Goal: Task Accomplishment & Management: Use online tool/utility

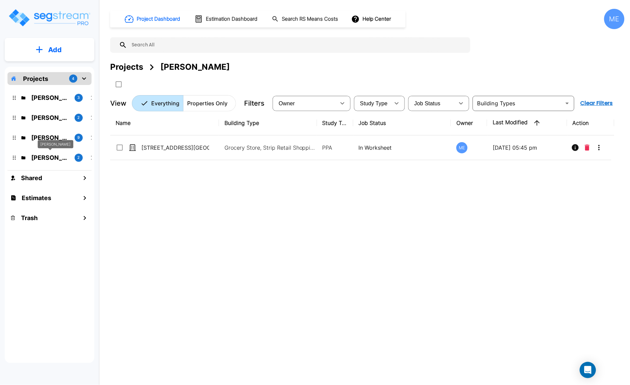
click at [56, 158] on p "M.E. Folder" at bounding box center [50, 157] width 38 height 9
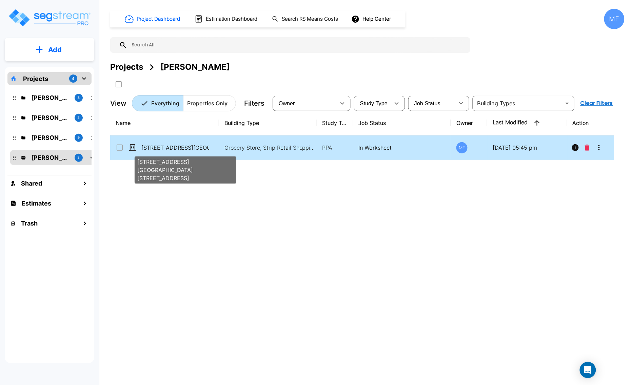
click at [182, 151] on p "[STREET_ADDRESS][GEOGRAPHIC_DATA][STREET_ADDRESS]" at bounding box center [175, 148] width 68 height 8
checkbox input "true"
click at [182, 151] on p "[STREET_ADDRESS][GEOGRAPHIC_DATA][STREET_ADDRESS]" at bounding box center [175, 148] width 68 height 8
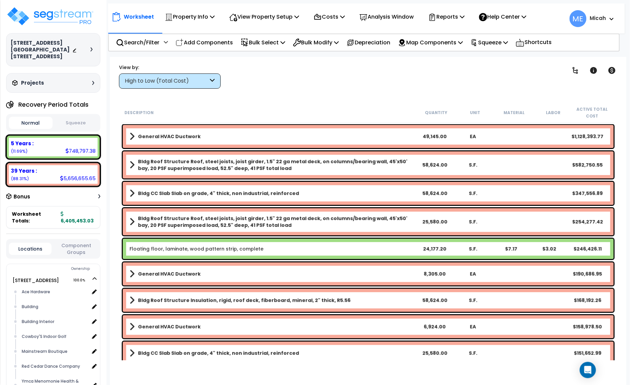
click at [210, 80] on div "High to Low (Total Cost)" at bounding box center [170, 81] width 102 height 15
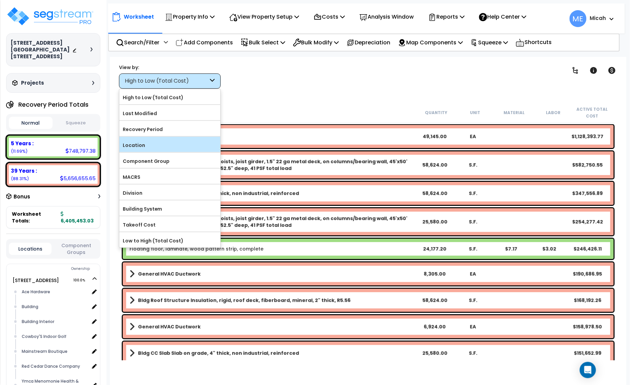
drag, startPoint x: 197, startPoint y: 192, endPoint x: 202, endPoint y: 147, distance: 45.0
click at [202, 147] on form "High to Low (Total Cost) Last Modified" at bounding box center [169, 168] width 101 height 159
click at [183, 148] on label "Location" at bounding box center [169, 145] width 101 height 10
click at [0, 0] on input "Location" at bounding box center [0, 0] width 0 height 0
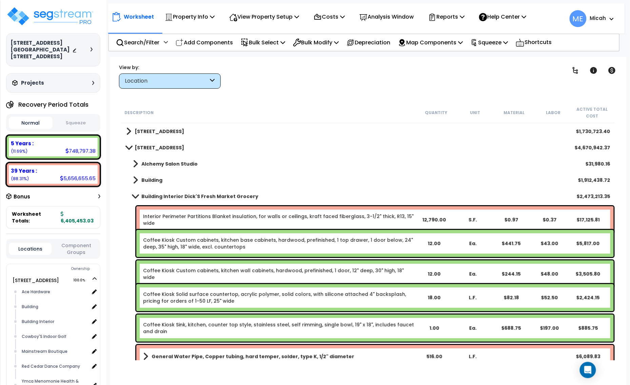
click at [134, 195] on span at bounding box center [134, 196] width 9 height 5
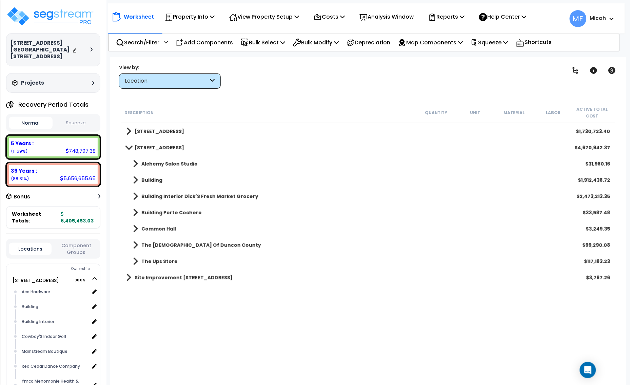
click at [132, 199] on link "Building Interior Dick'S Fresh Market Grocery" at bounding box center [192, 196] width 132 height 9
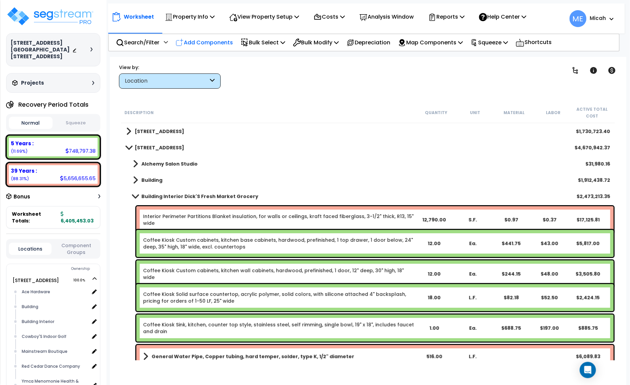
click at [209, 47] on div "Add Components" at bounding box center [204, 43] width 65 height 16
select select
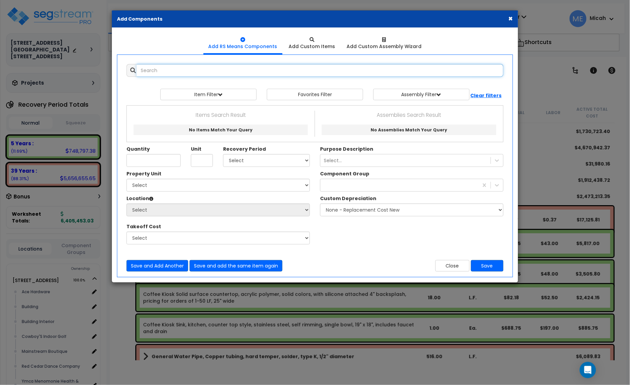
select select
type input "2 bulb"
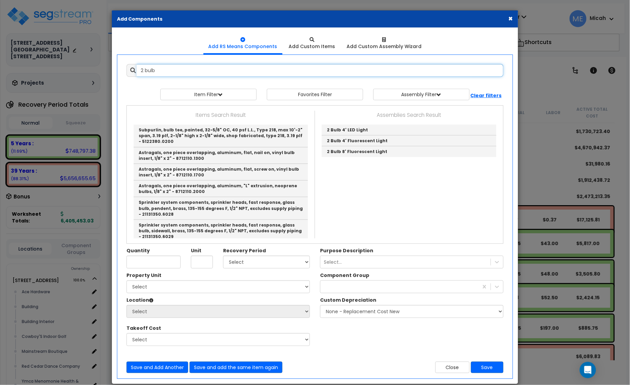
drag, startPoint x: 127, startPoint y: 68, endPoint x: 119, endPoint y: 67, distance: 8.9
click at [119, 67] on div "Add Items Add Assemblies Both 2 bulb Favorites Item/Assembly Unit" at bounding box center [314, 219] width 397 height 320
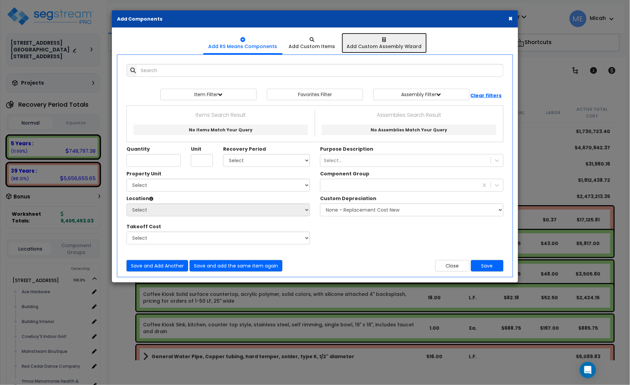
click at [408, 45] on div "Add Custom Assembly Wizard" at bounding box center [384, 46] width 75 height 7
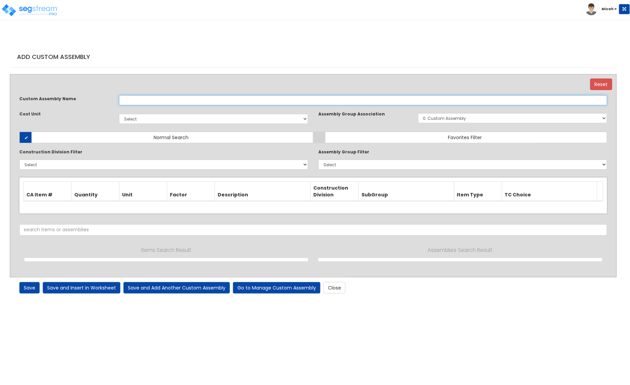
click at [196, 101] on input "text" at bounding box center [363, 100] width 488 height 10
type input "2 bulb 8' LED Lights"
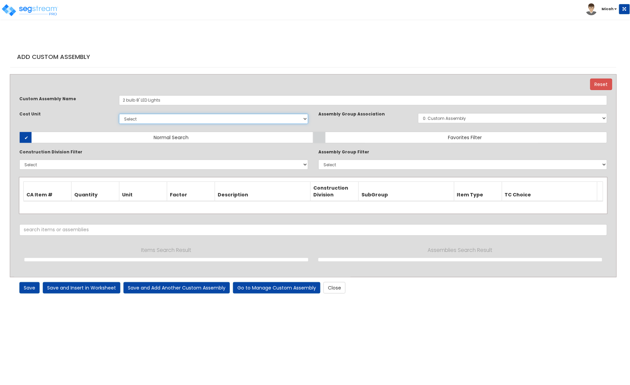
click at [168, 117] on select "Select EA TOT SF LF SY LS CAR EA. EA TOT SF Ea LF SY Add Additional Cost Unit" at bounding box center [213, 119] width 189 height 10
select select "1398"
click at [119, 114] on select "Select EA TOT SF LF SY LS CAR EA. EA TOT SF Ea LF SY Add Additional Cost Unit" at bounding box center [213, 119] width 189 height 10
click at [72, 168] on select "Select 0. Custom Item 1. General Requirements 2. Existing Conditions 3. Concret…" at bounding box center [163, 165] width 289 height 10
select select "26000000"
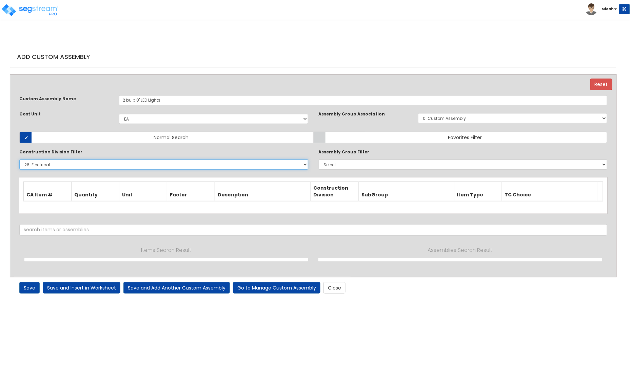
click at [19, 160] on select "Select 0. Custom Item 1. General Requirements 2. Existing Conditions 3. Concret…" at bounding box center [163, 165] width 289 height 10
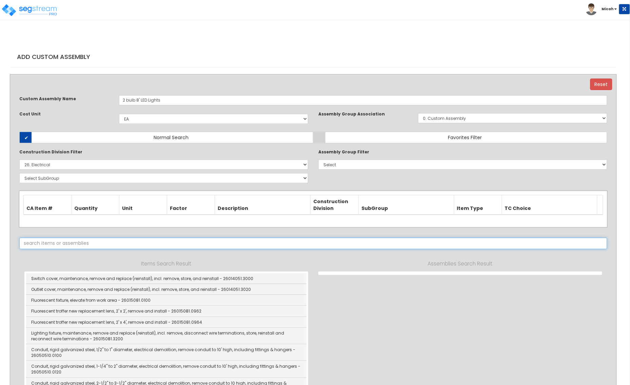
click at [88, 244] on input "text" at bounding box center [313, 244] width 588 height 12
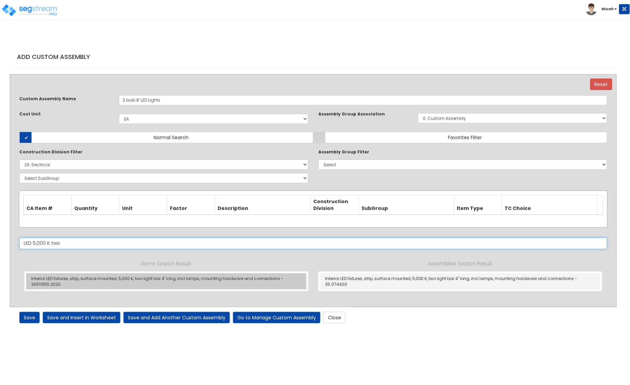
type input "LED 5,000 K two"
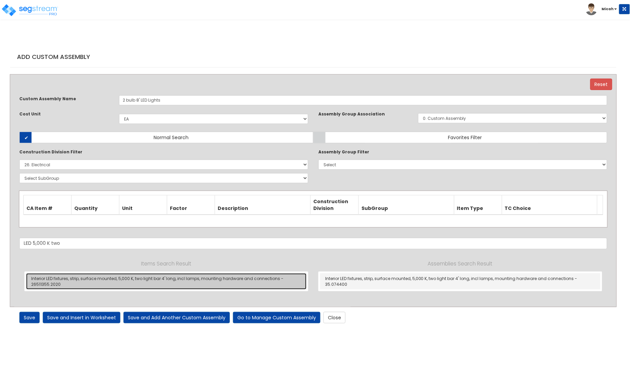
click at [62, 280] on link "Interior LED fixtures, strip, surface mounted, 5,000 K, two light bar 4' long, …" at bounding box center [166, 282] width 280 height 16
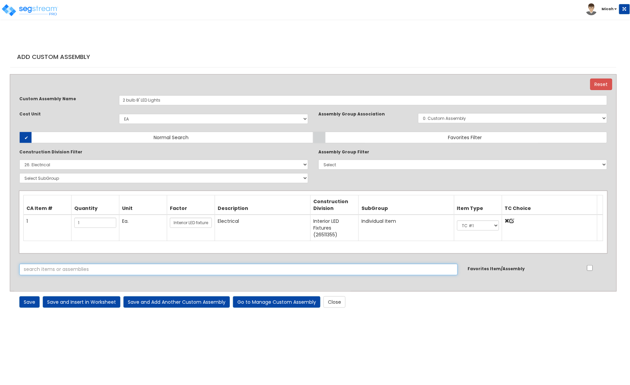
click at [88, 267] on input "text" at bounding box center [238, 270] width 438 height 12
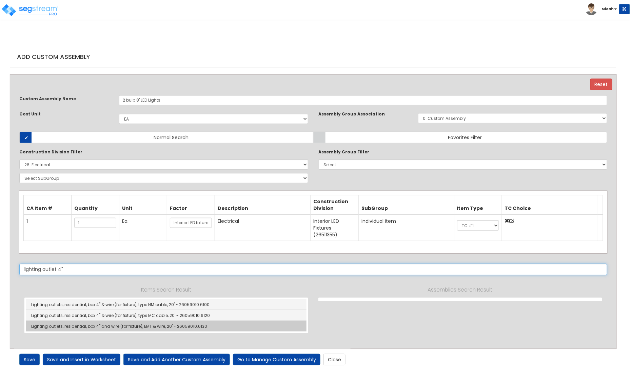
type input "lighting outlet 4""
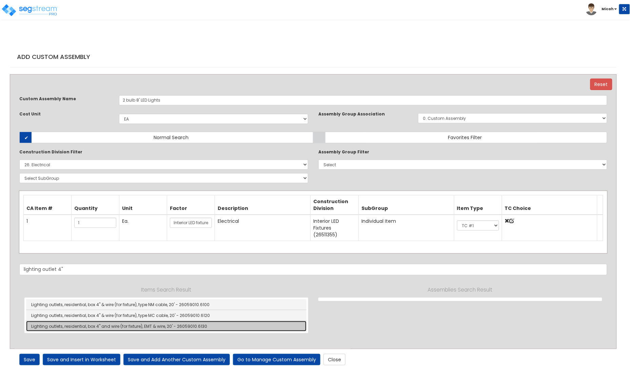
click at [130, 331] on link "Lighting outlets, residential, box 4" and wire (for fixture), EMT & wire, 20' -…" at bounding box center [166, 326] width 280 height 11
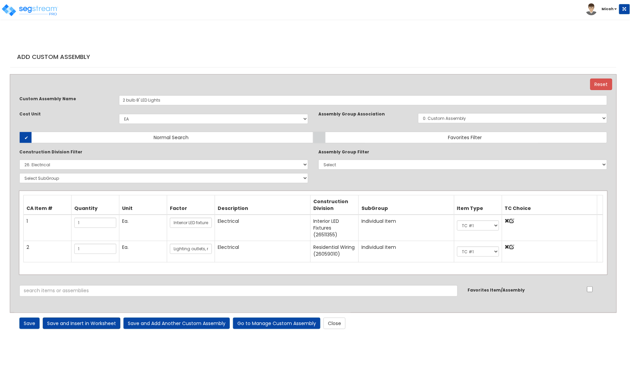
click at [80, 325] on link "Save and Insert in Worksheet" at bounding box center [82, 324] width 78 height 12
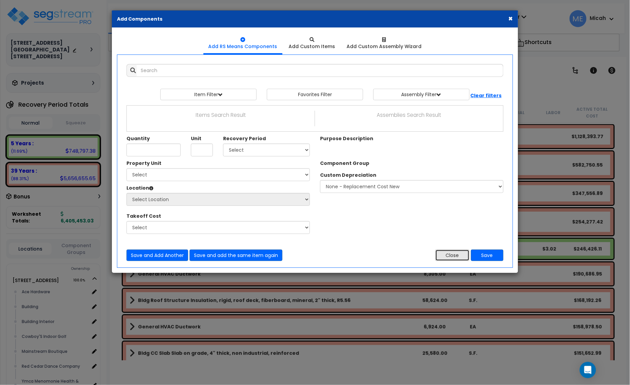
click at [453, 255] on button "Close" at bounding box center [452, 256] width 34 height 12
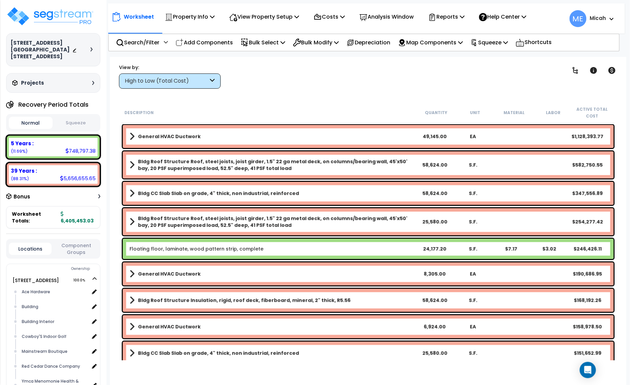
click at [200, 79] on div "High to Low (Total Cost)" at bounding box center [167, 81] width 84 height 8
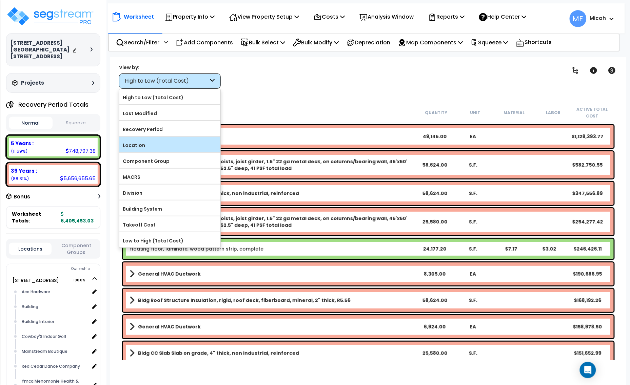
click at [198, 149] on label "Location" at bounding box center [169, 145] width 101 height 10
click at [0, 0] on input "Location" at bounding box center [0, 0] width 0 height 0
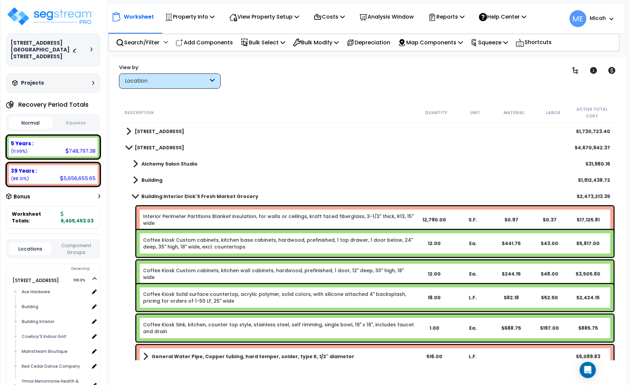
click at [202, 44] on p "Add Components" at bounding box center [204, 42] width 57 height 9
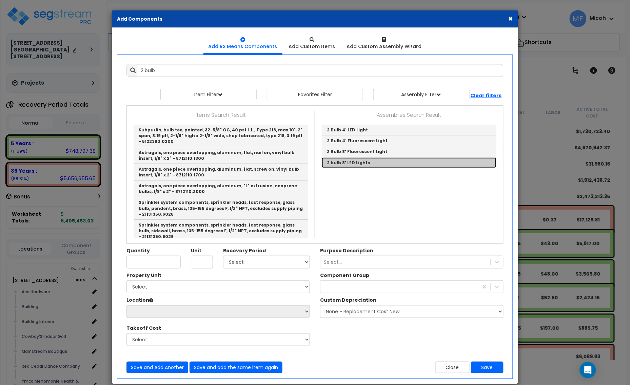
click at [360, 165] on link "2 bulb 8' LED Lights" at bounding box center [409, 163] width 175 height 11
type input "2 bulb 8' LED Lights"
checkbox input "true"
type input "EA"
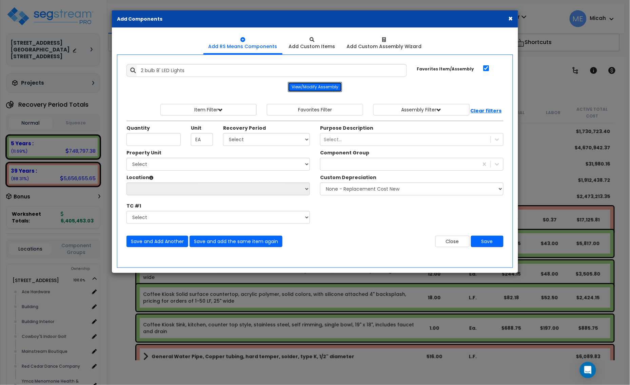
click at [316, 84] on button "View/Modify Assembly" at bounding box center [315, 87] width 54 height 10
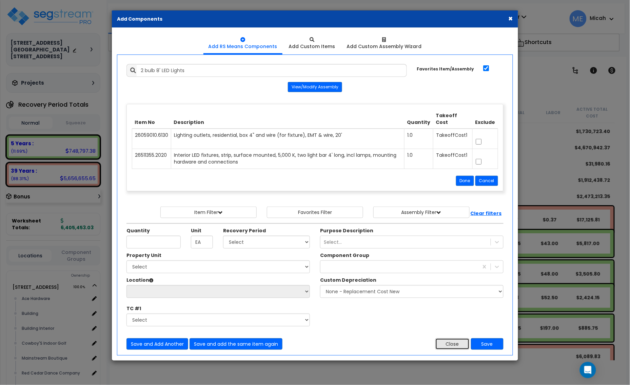
click at [452, 347] on button "Close" at bounding box center [452, 345] width 34 height 12
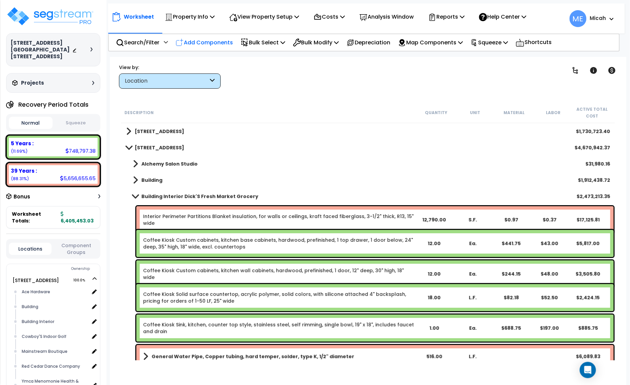
click at [224, 44] on p "Add Components" at bounding box center [204, 42] width 57 height 9
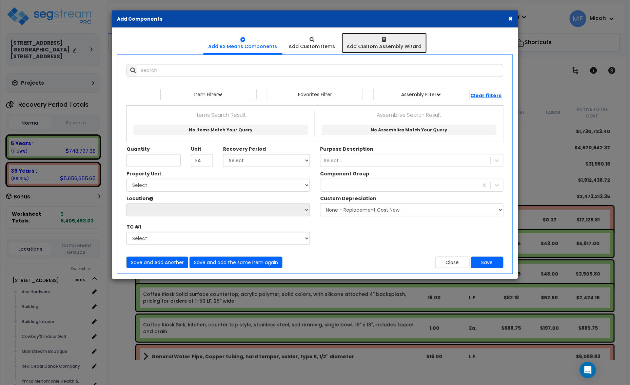
click at [401, 44] on div "Add Custom Assembly Wizard" at bounding box center [384, 46] width 75 height 7
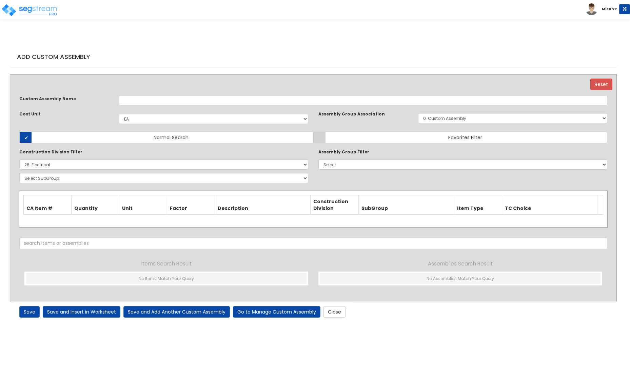
select select "1398"
select select "26000000"
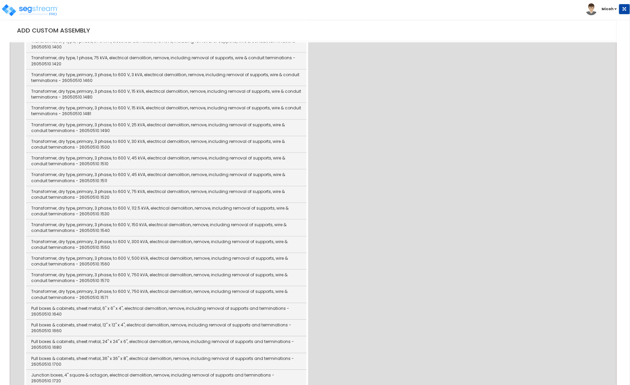
scroll to position [1360, 0]
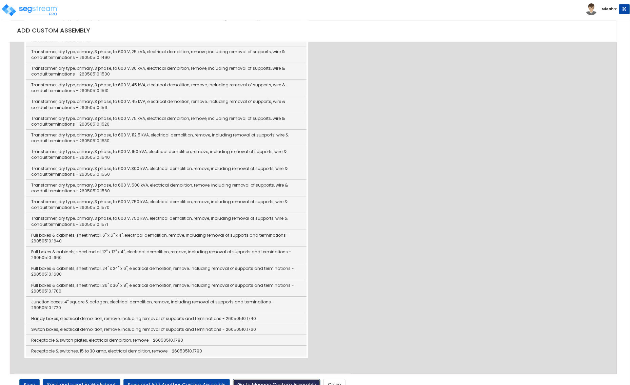
click at [270, 380] on link "Go to Manage Custom Assembly" at bounding box center [276, 385] width 87 height 12
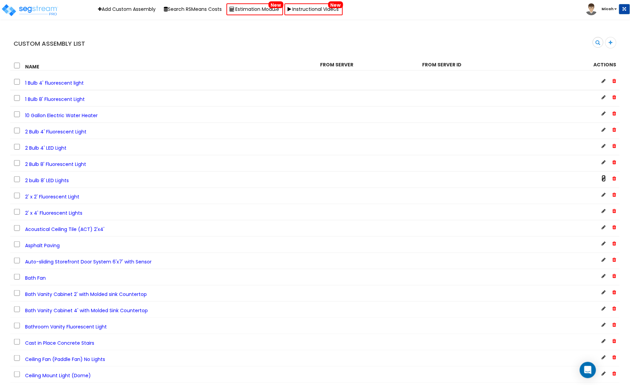
click at [602, 179] on icon at bounding box center [604, 178] width 4 height 5
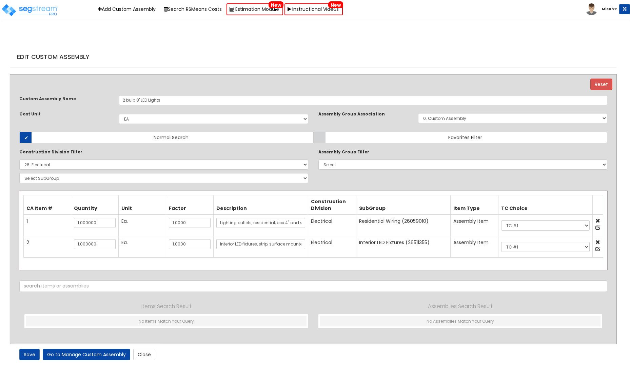
select select "26000000"
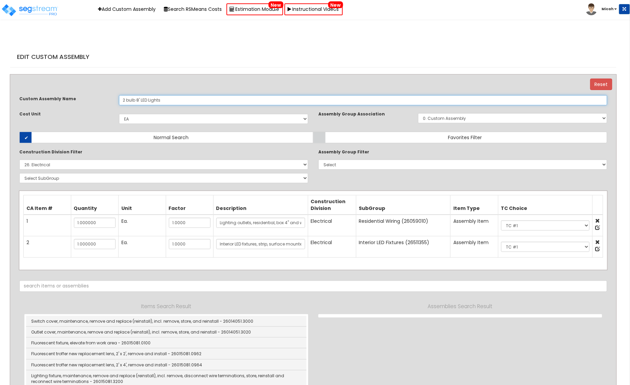
click at [138, 97] on input "2 bulb 8' LED Lights" at bounding box center [363, 100] width 488 height 10
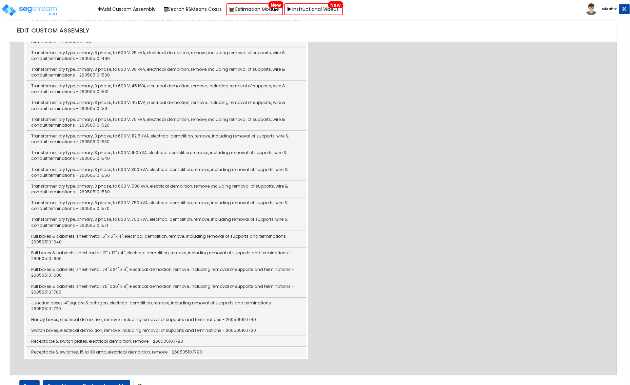
scroll to position [1403, 0]
type input "2 bulb 4' LED Lights"
click at [28, 379] on link "Save" at bounding box center [29, 385] width 20 height 12
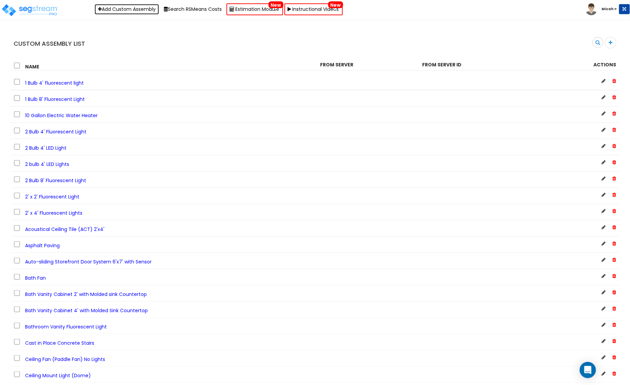
click at [141, 8] on link "Add Custom Assembly" at bounding box center [127, 9] width 64 height 11
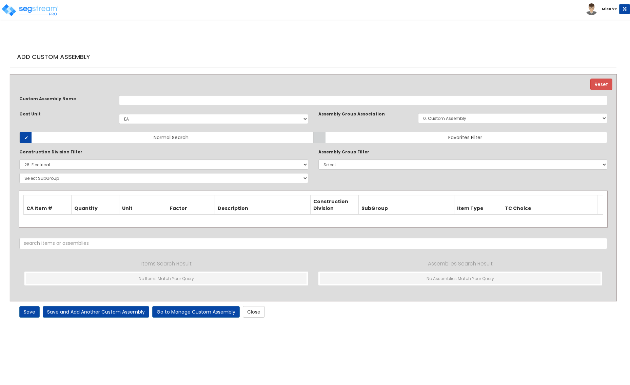
select select "1398"
select select "26000000"
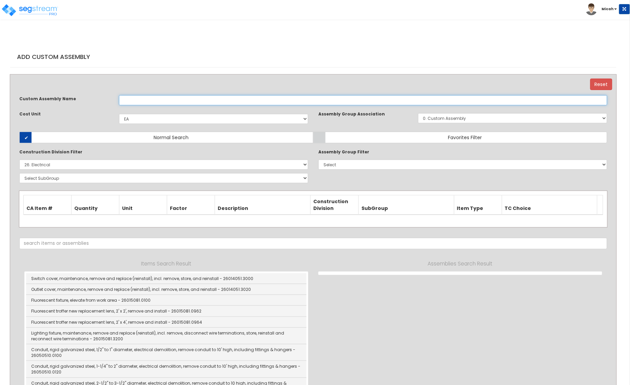
click at [145, 97] on input "text" at bounding box center [363, 100] width 488 height 10
type input "2 Bulb 8' LED Light"
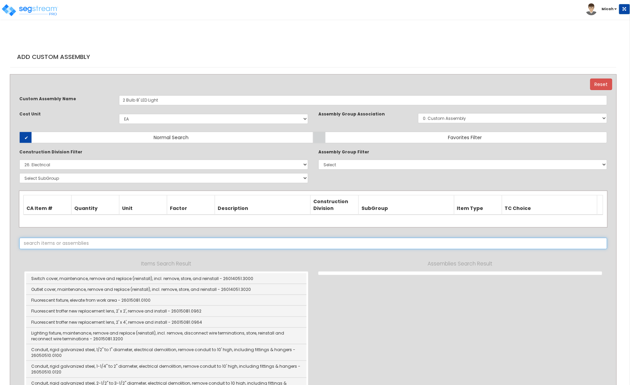
click at [114, 245] on input "text" at bounding box center [313, 244] width 588 height 12
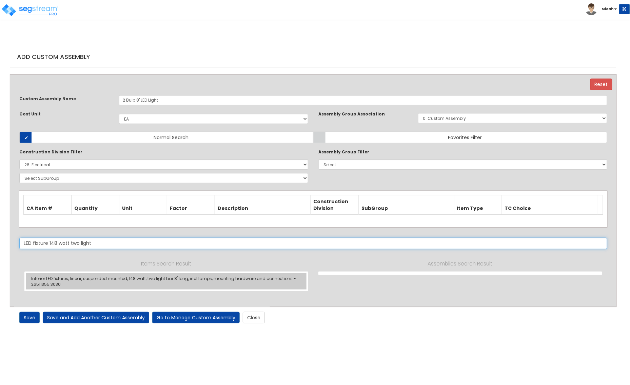
type input "LED fixture 148 watt two light"
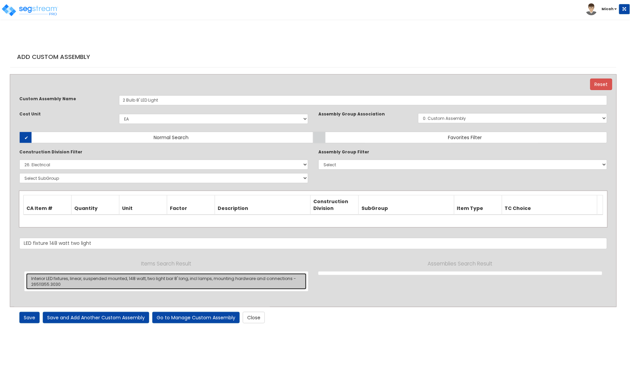
click at [149, 283] on link "Interior LED fixtures, linear, suspended mounted, 148 watt, two light bar 8' lo…" at bounding box center [166, 282] width 280 height 16
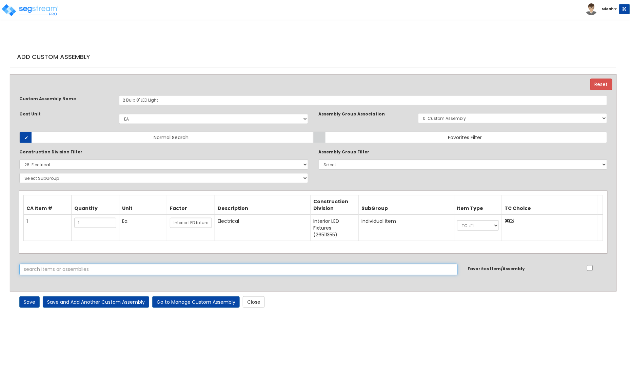
click at [76, 266] on input "text" at bounding box center [238, 270] width 438 height 12
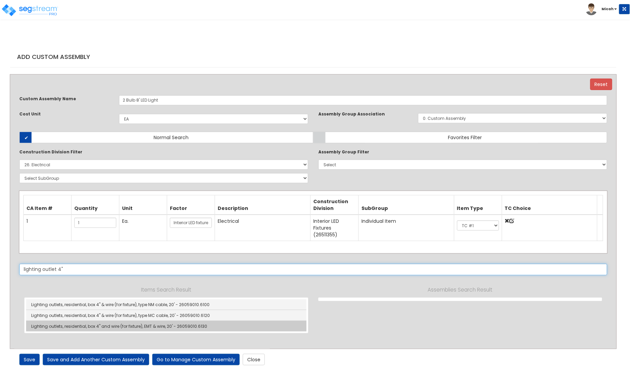
type input "lighting outlet 4""
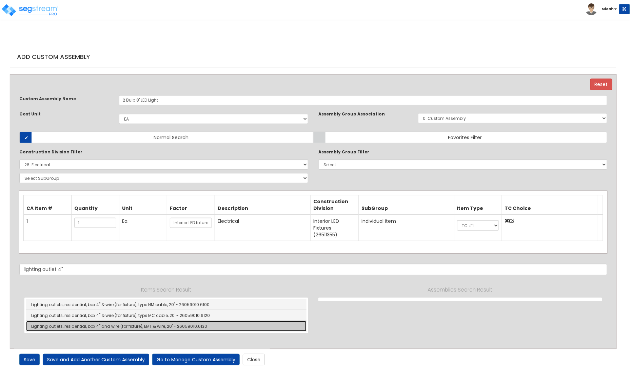
click at [194, 331] on link "Lighting outlets, residential, box 4" and wire (for fixture), EMT & wire, 20' -…" at bounding box center [166, 326] width 280 height 11
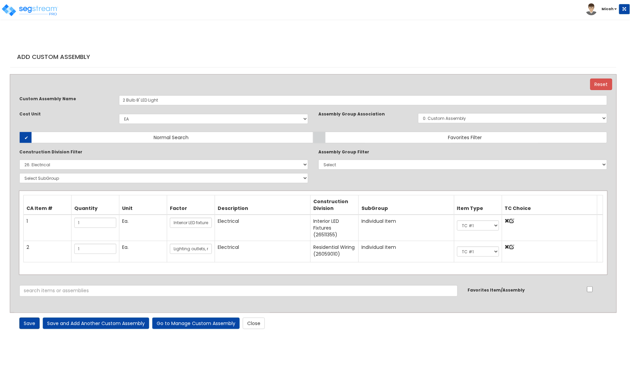
click at [28, 321] on link "Save" at bounding box center [29, 324] width 20 height 12
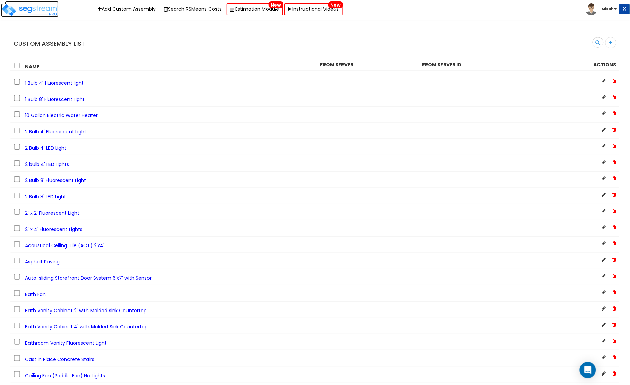
click at [30, 11] on img at bounding box center [30, 10] width 58 height 14
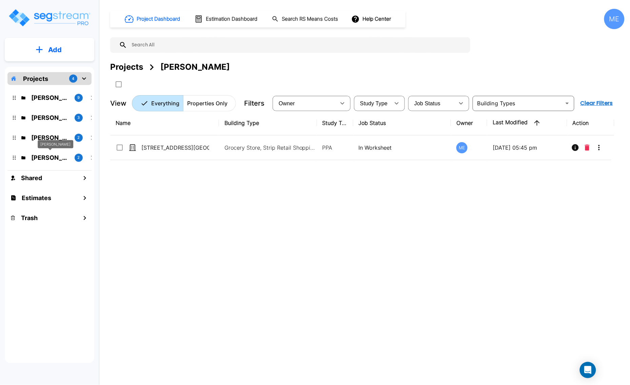
click at [54, 154] on p "[PERSON_NAME]" at bounding box center [50, 157] width 38 height 9
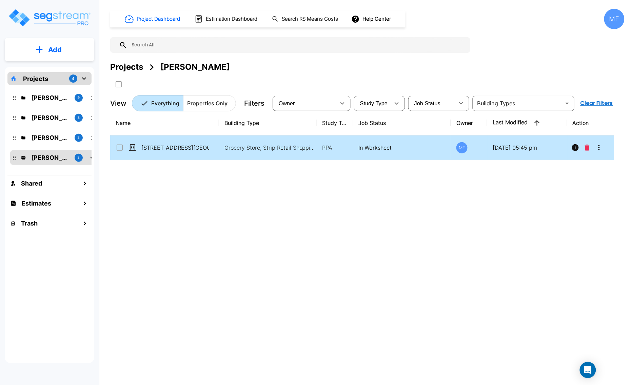
click at [151, 142] on td "[STREET_ADDRESS][GEOGRAPHIC_DATA][STREET_ADDRESS]" at bounding box center [164, 148] width 109 height 25
checkbox input "true"
click at [151, 142] on td "[STREET_ADDRESS][GEOGRAPHIC_DATA][STREET_ADDRESS]" at bounding box center [164, 148] width 109 height 25
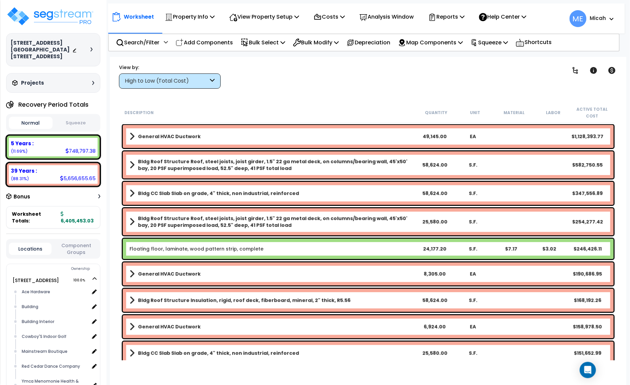
click at [213, 81] on div "High to Low (Total Cost)" at bounding box center [170, 81] width 102 height 15
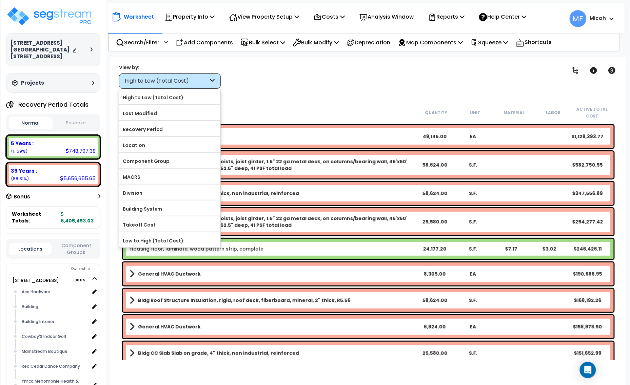
click at [169, 148] on label "Location" at bounding box center [169, 145] width 101 height 10
click at [0, 0] on input "Location" at bounding box center [0, 0] width 0 height 0
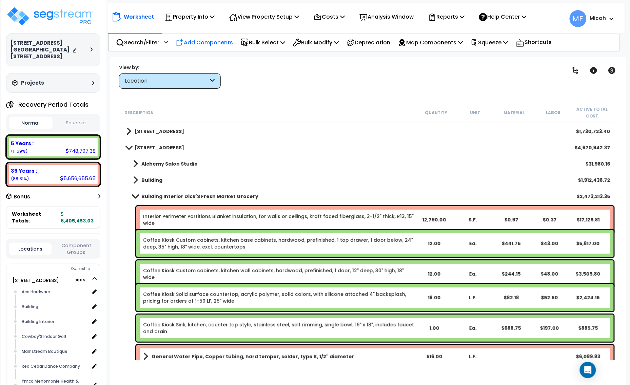
click at [214, 42] on p "Add Components" at bounding box center [204, 42] width 57 height 9
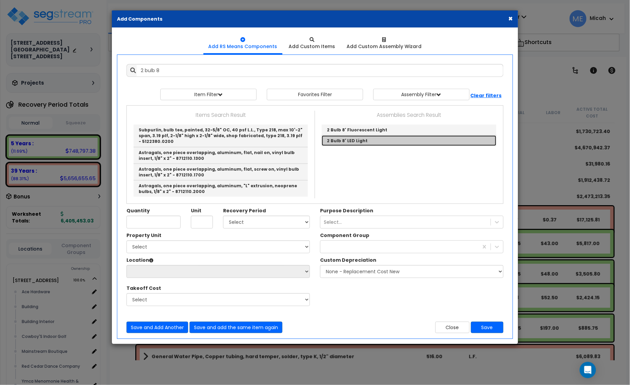
click at [355, 143] on link "2 Bulb 8' LED Light" at bounding box center [409, 141] width 175 height 11
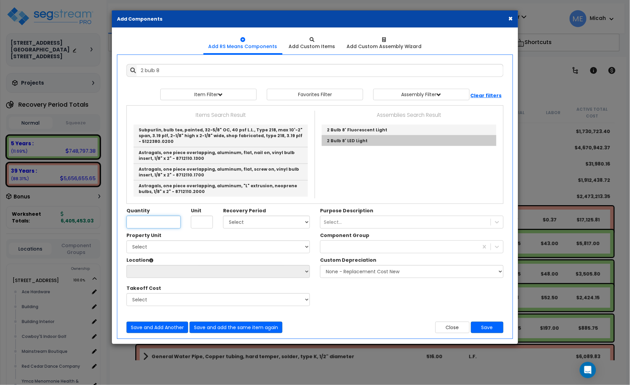
type input "2 Bulb 8' LED Light"
checkbox input "true"
type input "EA"
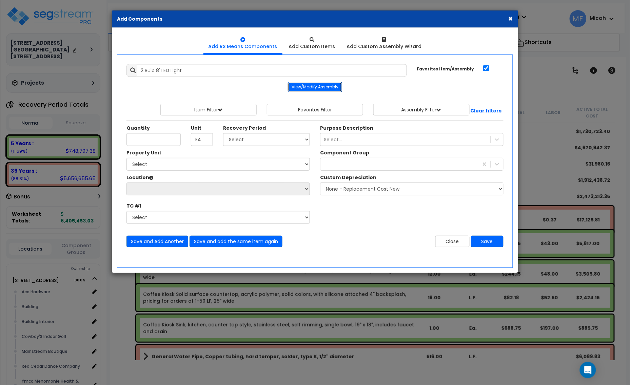
click at [312, 82] on button "View/Modify Assembly" at bounding box center [315, 87] width 54 height 10
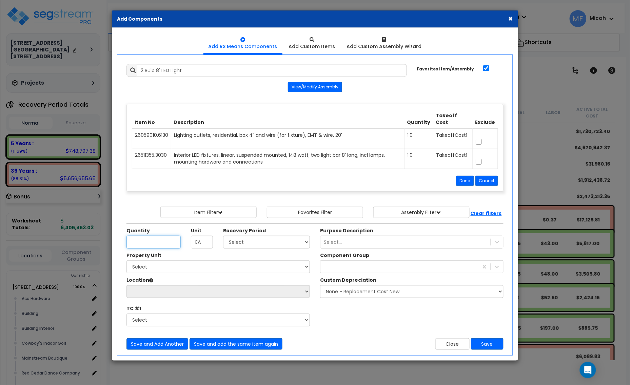
click at [165, 244] on input "Quantity" at bounding box center [153, 242] width 54 height 13
type input "21"
click at [245, 240] on select "Select 5 Years 7 Years 15 Years 20 Years 39 Years 27.5 Year" at bounding box center [266, 242] width 87 height 13
select select "39Y"
click at [223, 237] on select "Select 5 Years 7 Years 15 Years 20 Years 39 Years 27.5 Year" at bounding box center [266, 242] width 87 height 13
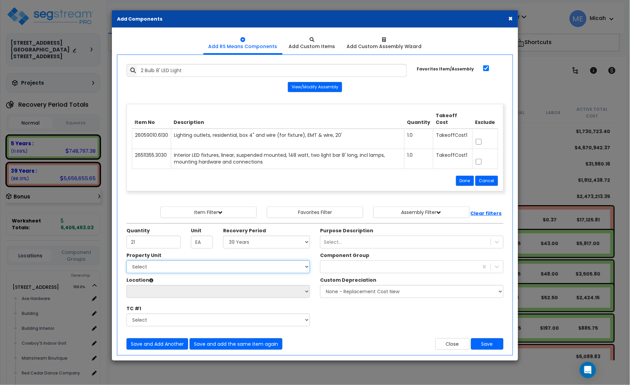
click at [150, 268] on select "Select [STREET_ADDRESS] [STREET_ADDRESS] Site Improvement [STREET_ADDRESS] Site…" at bounding box center [217, 267] width 183 height 13
select select "161428"
click at [126, 262] on select "Select [STREET_ADDRESS] [STREET_ADDRESS] Site Improvement [STREET_ADDRESS] Site…" at bounding box center [217, 267] width 183 height 13
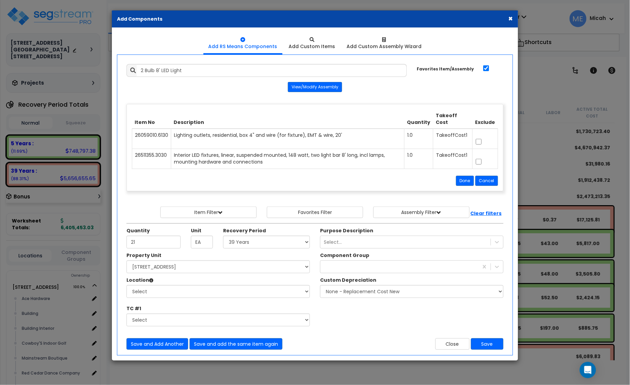
click at [235, 287] on div "Location Please select Property Unit to enable Location Select Alchemy Salon St…" at bounding box center [218, 287] width 194 height 21
click at [237, 291] on select "Select Alchemy Salon Studio Building Building Interior Building Interior Dick'S…" at bounding box center [217, 291] width 183 height 13
select select "31279"
click at [126, 286] on select "Select Alchemy Salon Studio Building Building Interior Building Interior Dick'S…" at bounding box center [217, 291] width 183 height 13
click at [380, 269] on div at bounding box center [399, 267] width 158 height 11
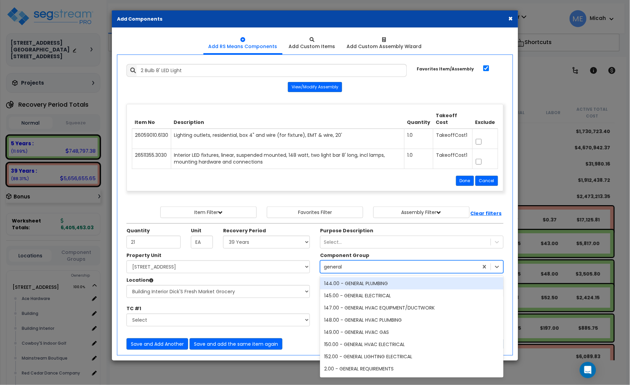
type input "general l"
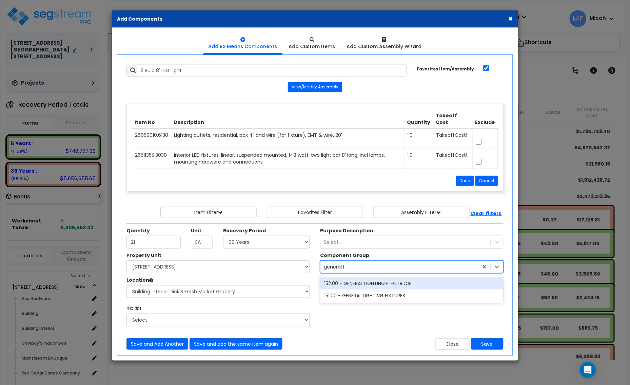
click at [394, 285] on div "152.00 - GENERAL LIGHTING ELECTRICAL" at bounding box center [411, 284] width 183 height 12
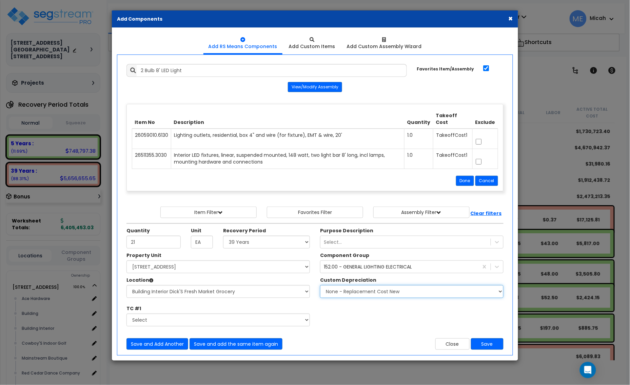
click at [387, 295] on select "None - Replacement Cost New Excellent - 90% Good - 75% Fair - 50% Bad - 25% Rep…" at bounding box center [411, 291] width 183 height 13
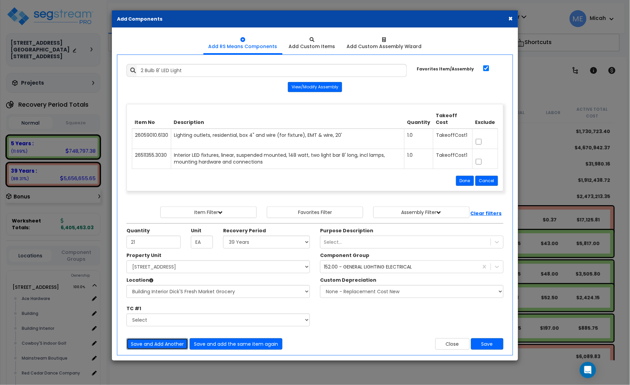
click at [159, 347] on button "Save and Add Another" at bounding box center [157, 345] width 62 height 12
